Goal: Information Seeking & Learning: Find specific page/section

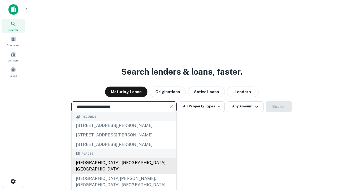
click at [124, 173] on div "[GEOGRAPHIC_DATA], [GEOGRAPHIC_DATA], [GEOGRAPHIC_DATA]" at bounding box center [124, 166] width 105 height 16
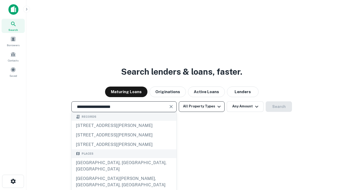
type input "**********"
click at [202, 106] on button "All Property Types" at bounding box center [202, 106] width 46 height 11
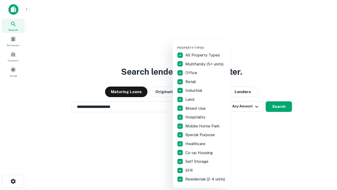
click at [206, 44] on button "button" at bounding box center [206, 44] width 58 height 0
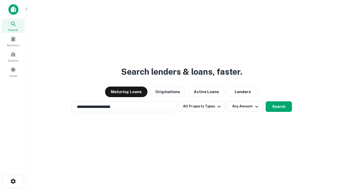
scroll to position [8, 0]
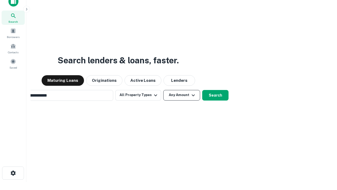
click at [163, 90] on button "Any Amount" at bounding box center [181, 95] width 37 height 11
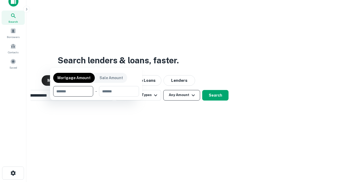
scroll to position [8, 0]
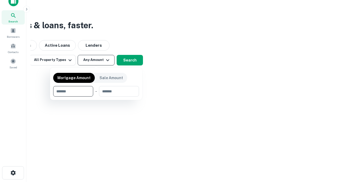
type input "*******"
click at [96, 96] on button "button" at bounding box center [96, 96] width 86 height 0
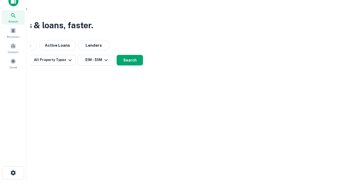
scroll to position [8, 0]
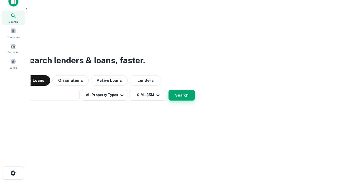
click at [168, 90] on button "Search" at bounding box center [181, 95] width 26 height 11
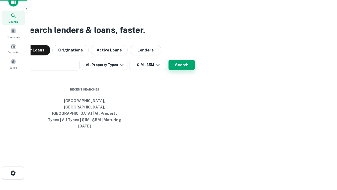
scroll to position [8, 0]
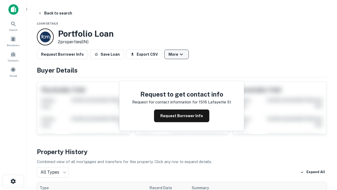
click at [176, 54] on button "More" at bounding box center [176, 53] width 24 height 9
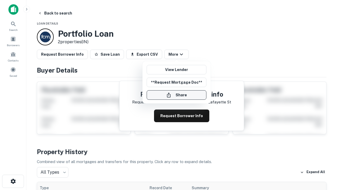
click at [176, 95] on button "Share" at bounding box center [177, 94] width 60 height 9
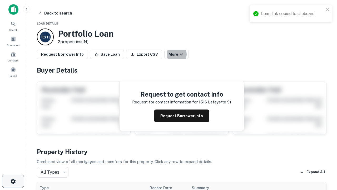
click at [13, 181] on icon "button" at bounding box center [13, 181] width 6 height 6
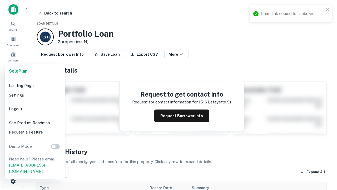
click at [35, 108] on li "Logout" at bounding box center [35, 108] width 56 height 9
